Goal: Information Seeking & Learning: Learn about a topic

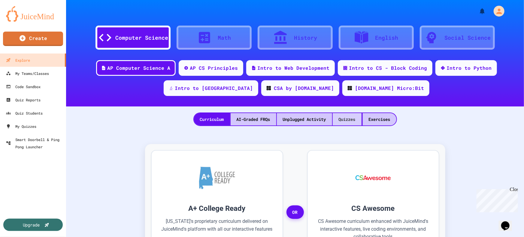
click at [349, 119] on div "Quizzes" at bounding box center [347, 119] width 29 height 12
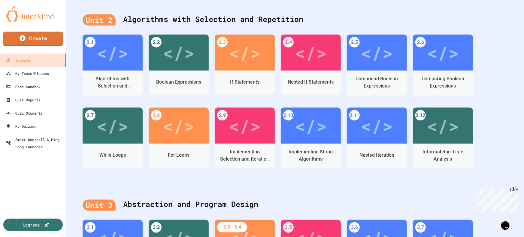
scroll to position [382, 0]
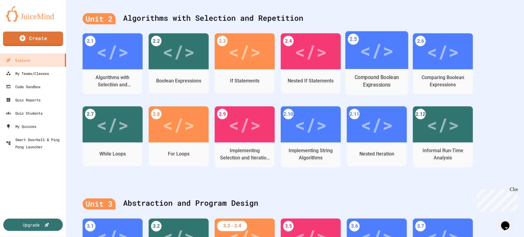
click at [388, 54] on div "</>" at bounding box center [377, 50] width 34 height 28
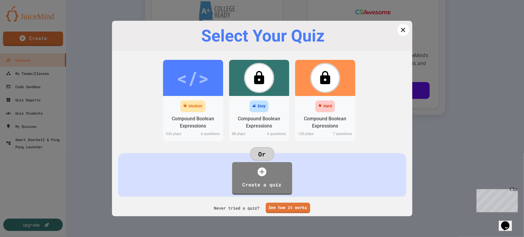
scroll to position [169, 0]
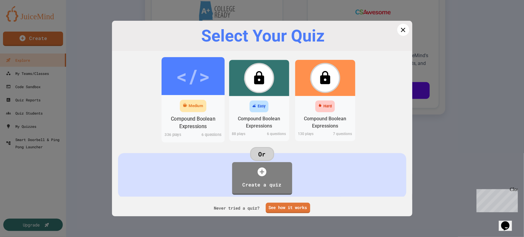
click at [193, 108] on div "Medium" at bounding box center [196, 106] width 14 height 6
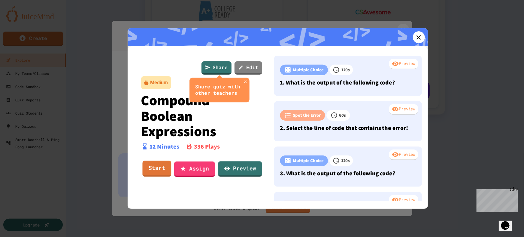
click at [160, 166] on link "Start" at bounding box center [156, 168] width 29 height 16
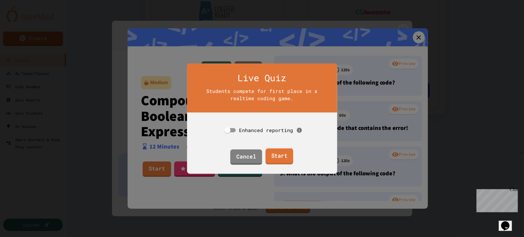
click at [284, 151] on link "Start" at bounding box center [280, 156] width 28 height 16
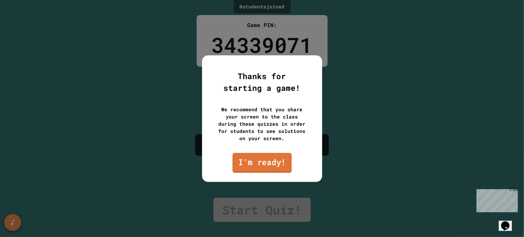
click at [273, 164] on link "I'm ready!" at bounding box center [262, 163] width 59 height 20
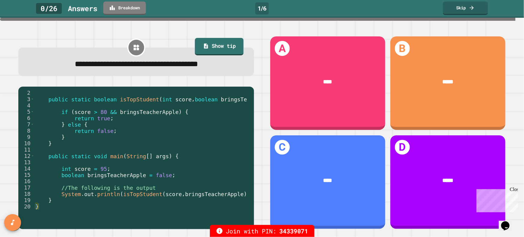
scroll to position [6, 0]
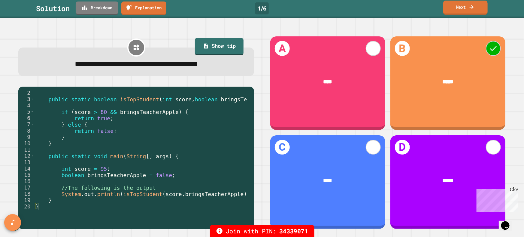
click at [458, 10] on link "Next" at bounding box center [465, 8] width 44 height 14
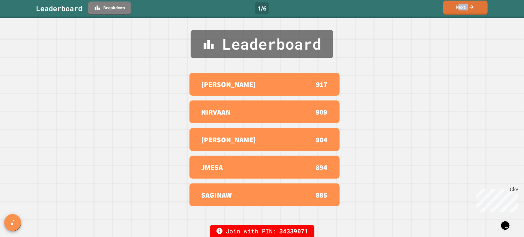
drag, startPoint x: 458, startPoint y: 10, endPoint x: 458, endPoint y: 14, distance: 4.2
click at [458, 12] on link "Next" at bounding box center [465, 8] width 44 height 14
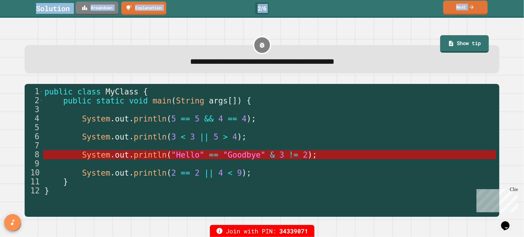
click at [471, 9] on icon at bounding box center [472, 7] width 6 height 6
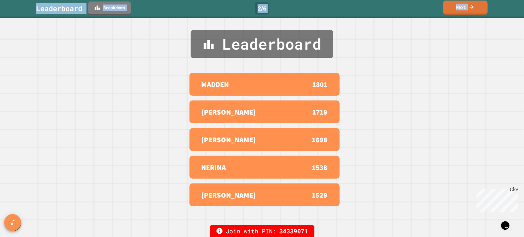
click at [471, 7] on icon at bounding box center [472, 7] width 4 height 4
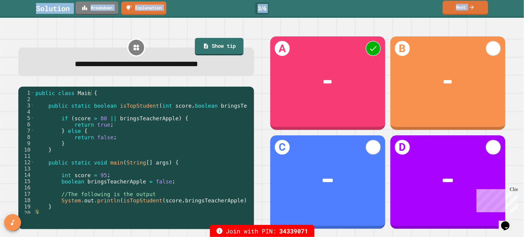
click at [469, 9] on link "Next" at bounding box center [465, 8] width 45 height 14
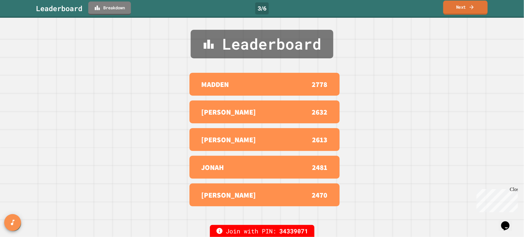
click at [466, 7] on link "Next" at bounding box center [465, 8] width 44 height 14
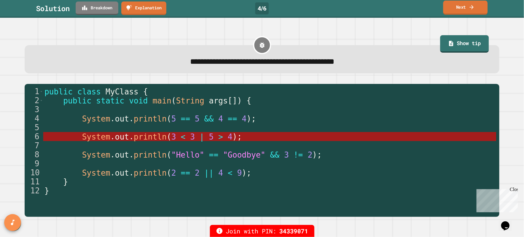
click at [472, 8] on icon at bounding box center [472, 7] width 6 height 6
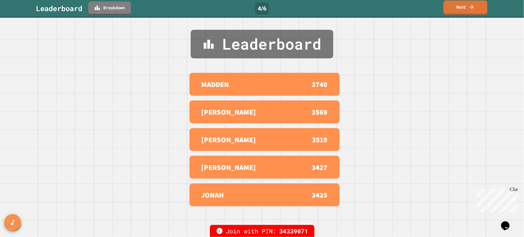
click at [472, 8] on icon at bounding box center [472, 7] width 6 height 6
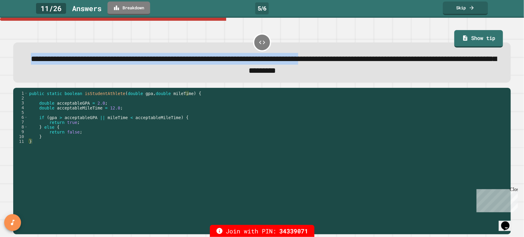
drag, startPoint x: 30, startPoint y: 59, endPoint x: 448, endPoint y: 56, distance: 417.6
click at [448, 56] on span "**********" at bounding box center [264, 64] width 466 height 19
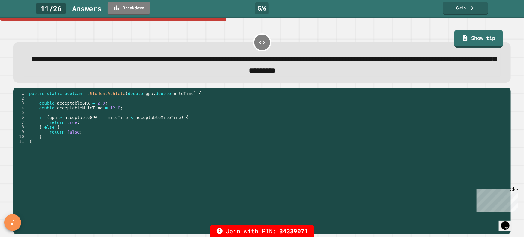
click at [329, 195] on div "public static boolean isStudentAthlete ( double gpa , double mileTime ) { doubl…" at bounding box center [268, 158] width 480 height 135
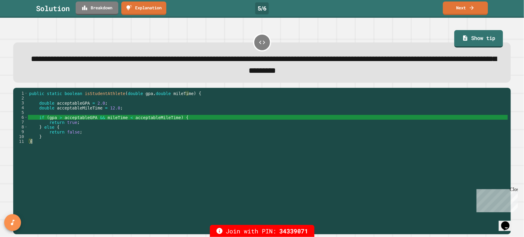
click at [292, 177] on div "public static boolean isStudentAthlete ( double gpa , double mileTime ) { doubl…" at bounding box center [268, 158] width 480 height 135
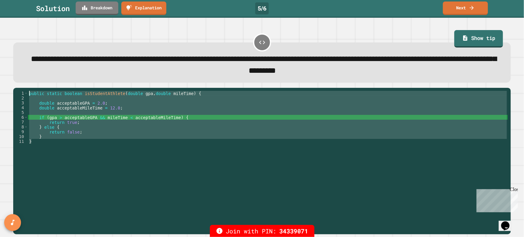
drag, startPoint x: 39, startPoint y: 143, endPoint x: 21, endPoint y: 90, distance: 56.0
click at [21, 90] on div "* 1 2 3 4 5 6 7 8 9 10 11 public static boolean isStudentAthlete ( double gpa ,…" at bounding box center [262, 161] width 498 height 146
click at [99, 142] on div "public static boolean isStudentAthlete ( double gpa , double mileTime ) { doubl…" at bounding box center [268, 153] width 480 height 125
drag, startPoint x: 48, startPoint y: 143, endPoint x: 25, endPoint y: 93, distance: 54.7
click at [25, 93] on div "* 1 2 3 4 5 6 7 8 9 10 11 public static boolean isStudentAthlete ( double gpa ,…" at bounding box center [260, 153] width 495 height 125
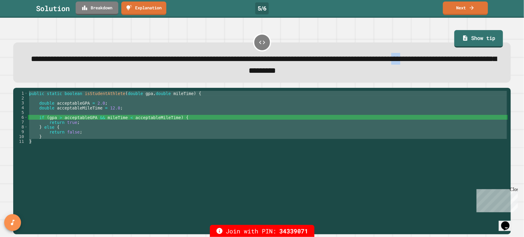
drag, startPoint x: 208, startPoint y: 72, endPoint x: 219, endPoint y: 72, distance: 11.7
click at [219, 72] on span "**********" at bounding box center [264, 64] width 466 height 19
drag, startPoint x: 122, startPoint y: 182, endPoint x: 123, endPoint y: 176, distance: 6.0
click at [123, 182] on div "public static boolean isStudentAthlete ( double gpa , double mileTime ) { doubl…" at bounding box center [268, 153] width 480 height 125
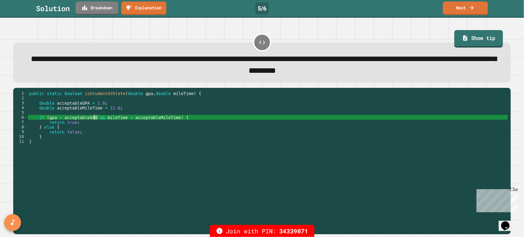
drag, startPoint x: 98, startPoint y: 118, endPoint x: 93, endPoint y: 120, distance: 5.3
click at [93, 120] on div "public static boolean isStudentAthlete ( double gpa , double mileTime ) { doubl…" at bounding box center [268, 158] width 480 height 135
type textarea "**********"
click at [477, 9] on link "Next" at bounding box center [465, 8] width 44 height 14
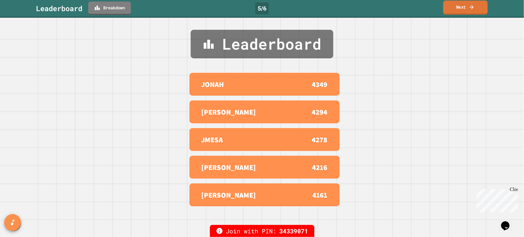
click at [474, 9] on icon at bounding box center [472, 7] width 6 height 6
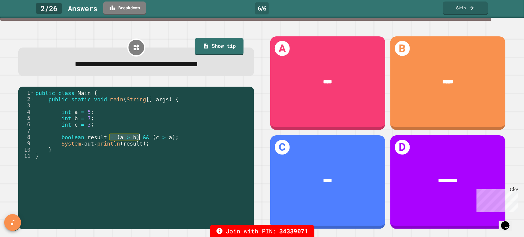
drag, startPoint x: 111, startPoint y: 138, endPoint x: 139, endPoint y: 135, distance: 27.5
click at [139, 135] on div "public class Main { public static void main ( String [ ] args ) { int a = 5 ; i…" at bounding box center [142, 156] width 217 height 132
click at [141, 175] on div "public class Main { public static void main ( String [ ] args ) { int a = 5 ; i…" at bounding box center [142, 156] width 217 height 132
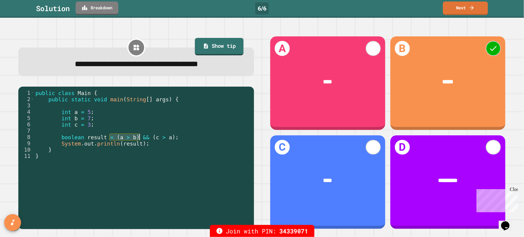
drag, startPoint x: 110, startPoint y: 137, endPoint x: 139, endPoint y: 139, distance: 29.5
click at [139, 139] on div "public class Main { public static void main ( String [ ] args ) { int a = 5 ; i…" at bounding box center [142, 156] width 217 height 132
click at [144, 185] on div "public class Main { public static void main ( String [ ] args ) { int a = 5 ; i…" at bounding box center [142, 156] width 217 height 132
type textarea "*"
click at [460, 4] on link "Next" at bounding box center [465, 7] width 41 height 14
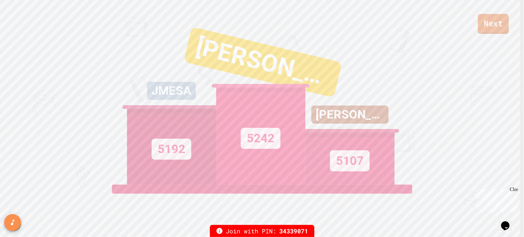
click at [496, 26] on link "Next" at bounding box center [493, 24] width 31 height 20
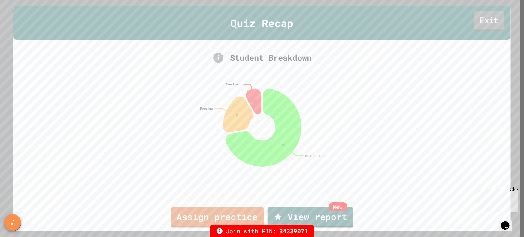
click at [489, 23] on link "Exit" at bounding box center [489, 21] width 31 height 20
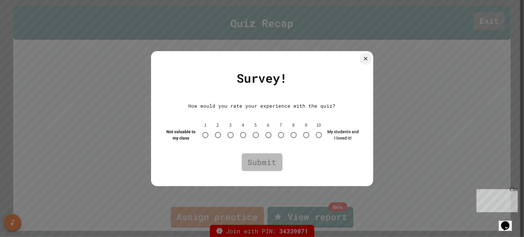
click at [365, 59] on icon at bounding box center [366, 59] width 4 height 4
